Goal: Find specific page/section: Find specific page/section

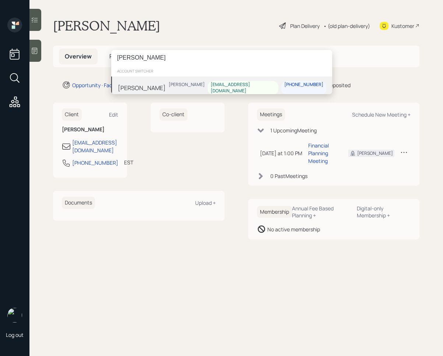
type input "[PERSON_NAME]"
click at [169, 91] on div "Andre Lavigne Harrison Schaefer andrelavigne311@gmail.com 303-570-8975" at bounding box center [221, 88] width 221 height 23
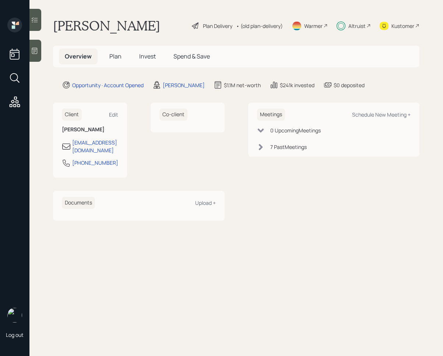
click at [151, 59] on span "Invest" at bounding box center [147, 56] width 17 height 8
